Goal: Book appointment/travel/reservation

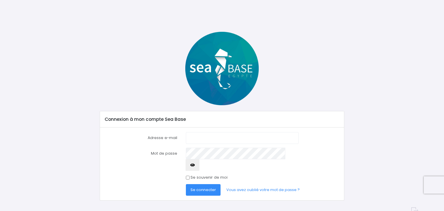
type input "[EMAIL_ADDRESS][DOMAIN_NAME]"
click at [197, 187] on span "Se connecter" at bounding box center [202, 189] width 25 height 5
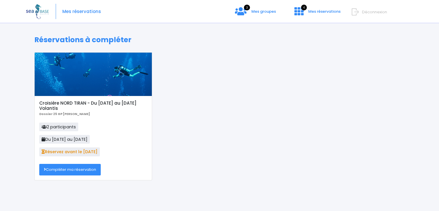
click at [66, 172] on link "Compléter ma réservation" at bounding box center [70, 170] width 62 height 12
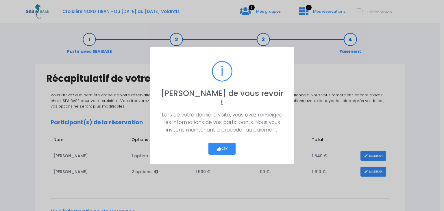
click at [223, 144] on button "Ok" at bounding box center [221, 149] width 27 height 12
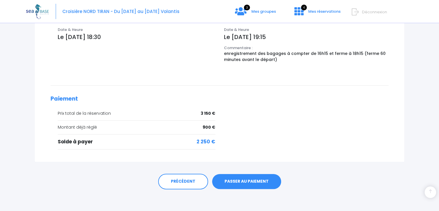
scroll to position [232, 0]
click at [244, 182] on link "PASSER AU PAIEMENT" at bounding box center [246, 181] width 69 height 15
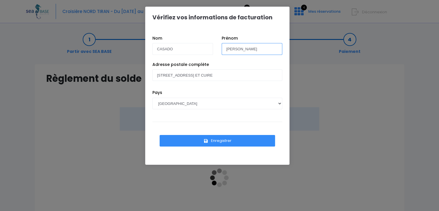
drag, startPoint x: 240, startPoint y: 48, endPoint x: 229, endPoint y: 48, distance: 10.7
click at [229, 48] on input "SYLVIE" at bounding box center [252, 49] width 61 height 12
click at [235, 48] on input "SYLVIE" at bounding box center [252, 49] width 61 height 12
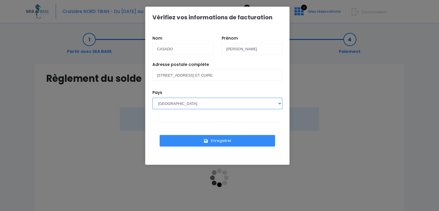
click at [217, 99] on select "AFGHANISTAN AFRIQUE DU SUD ÅLAND, ÎLES ALBANIE ALGÉRIE ALLEMAGNE ANDORRE ANGOLA…" at bounding box center [218, 104] width 130 height 12
click at [352, 88] on div "Vérifiez vos informations de facturation Nom CASADO Prénom SYLVIE Pays AFGHANIS…" at bounding box center [219, 105] width 439 height 211
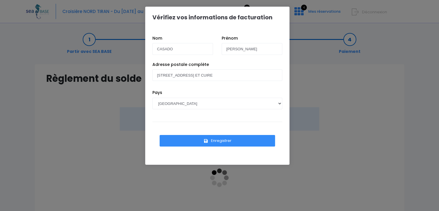
click at [222, 140] on button "Enregistrer" at bounding box center [218, 141] width 116 height 12
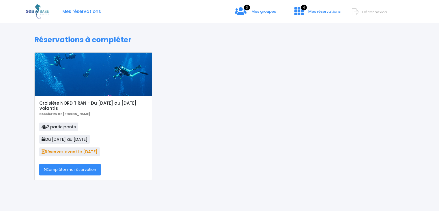
click at [79, 168] on link "Compléter ma réservation" at bounding box center [70, 170] width 62 height 12
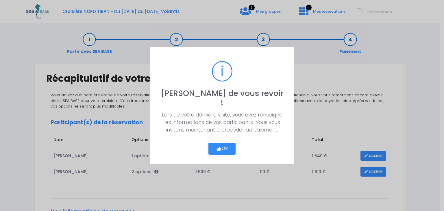
click at [226, 143] on button "Ok" at bounding box center [221, 149] width 27 height 12
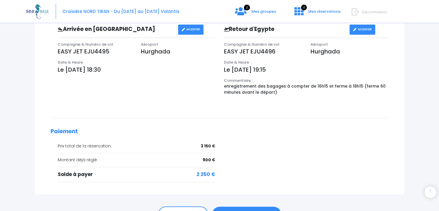
scroll to position [232, 0]
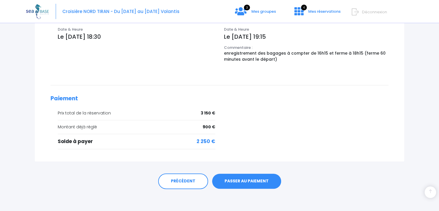
click at [241, 183] on link "PASSER AU PAIEMENT" at bounding box center [246, 181] width 69 height 15
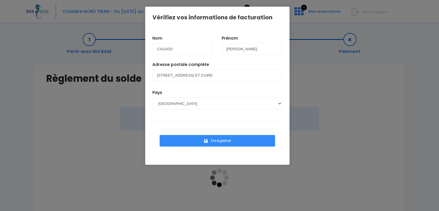
click at [232, 140] on button "Enregistrer" at bounding box center [218, 141] width 116 height 12
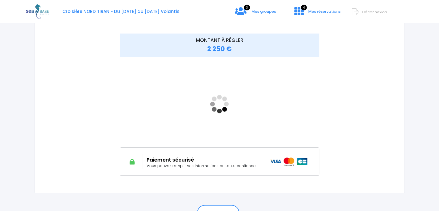
scroll to position [87, 0]
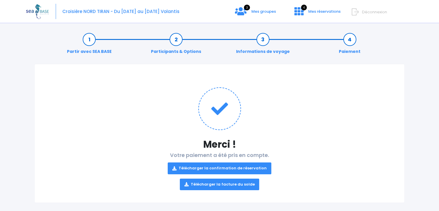
scroll to position [6, 0]
